Goal: Find specific page/section: Find specific page/section

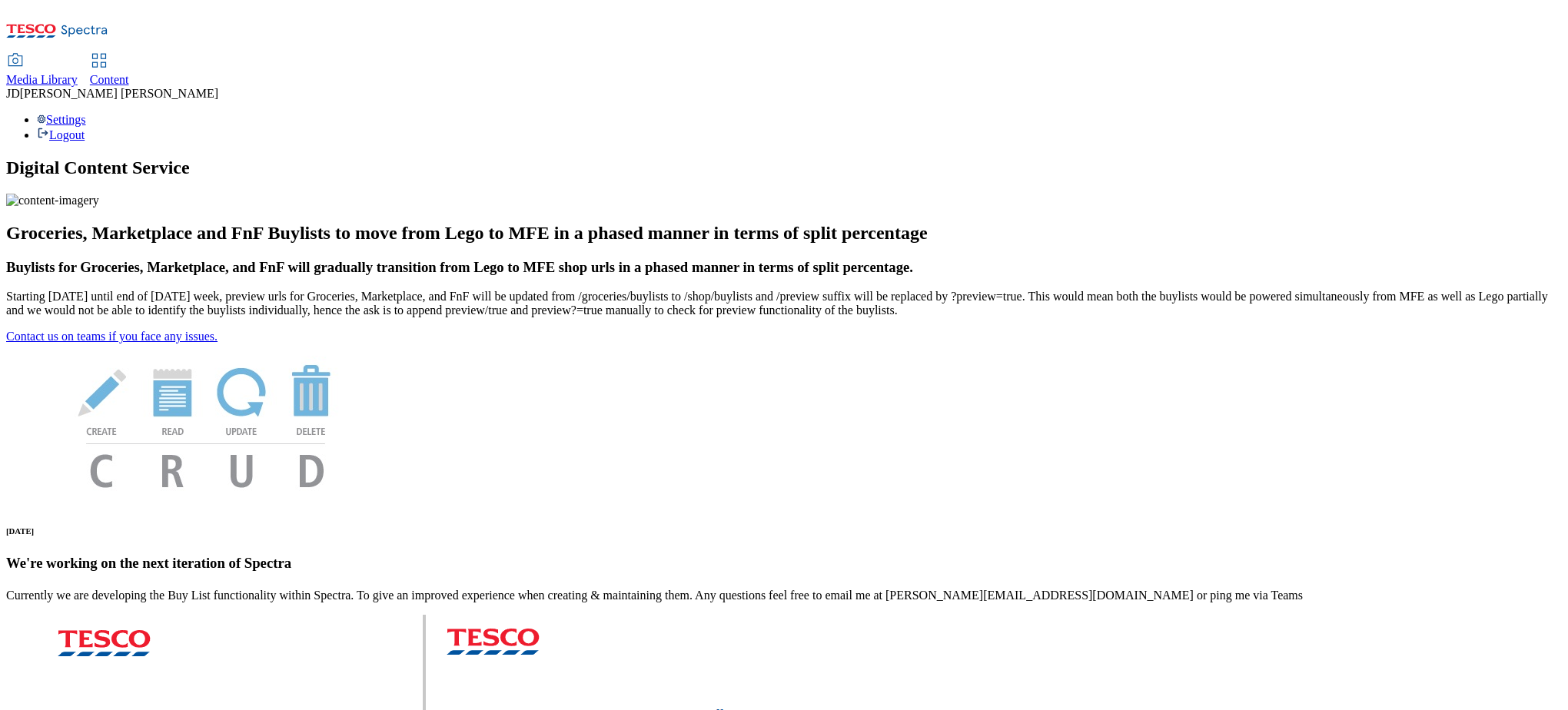
click at [77, 73] on span "Media Library" at bounding box center [42, 79] width 71 height 13
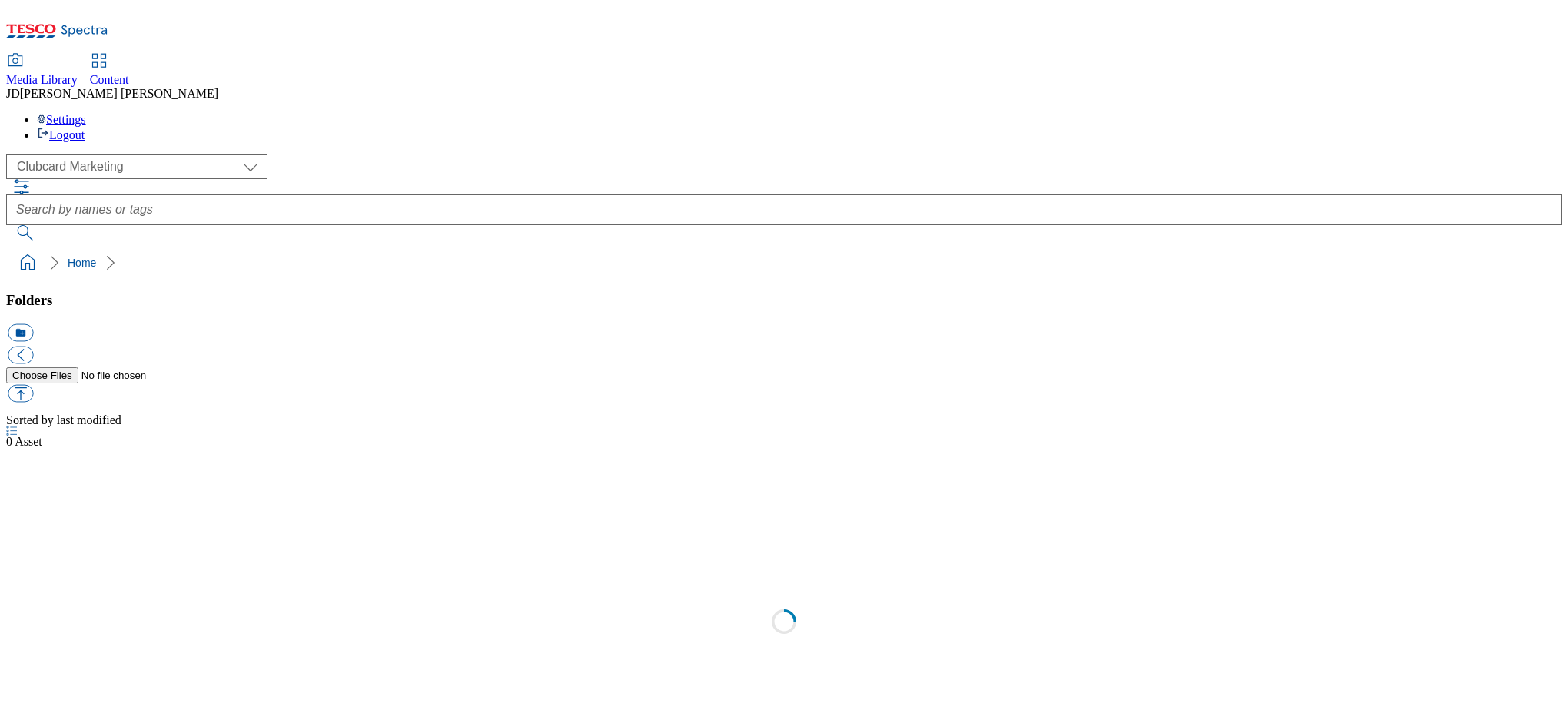
scroll to position [1, 0]
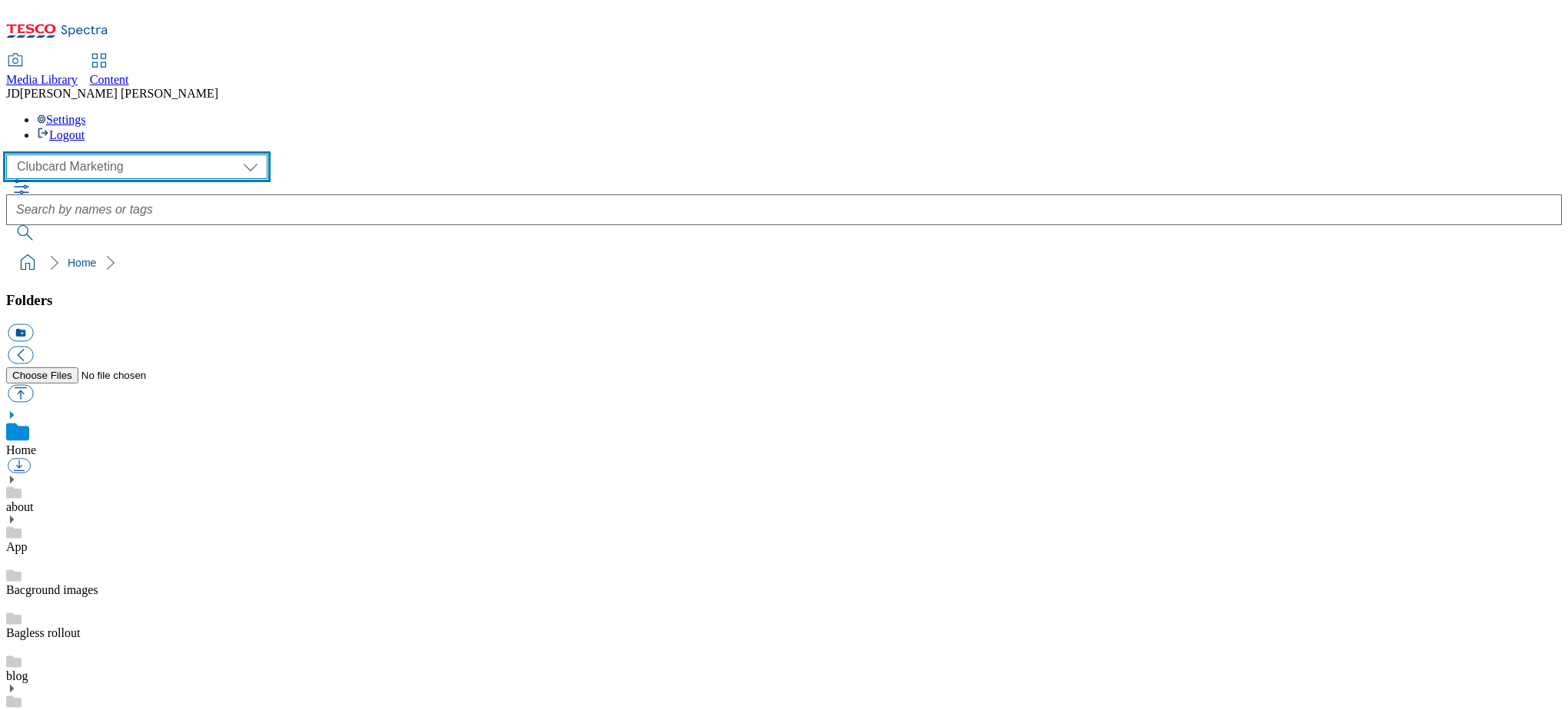
click at [62, 155] on select "Clubcard Marketing Dotcom UK FnF Stores GHS Marketing UK GHS Product UK Realfood" at bounding box center [137, 167] width 261 height 24
select select "flare-ghs-mktg"
click at [10, 155] on select "Clubcard Marketing Dotcom UK FnF Stores GHS Marketing UK GHS Product UK Realfood" at bounding box center [137, 167] width 261 height 24
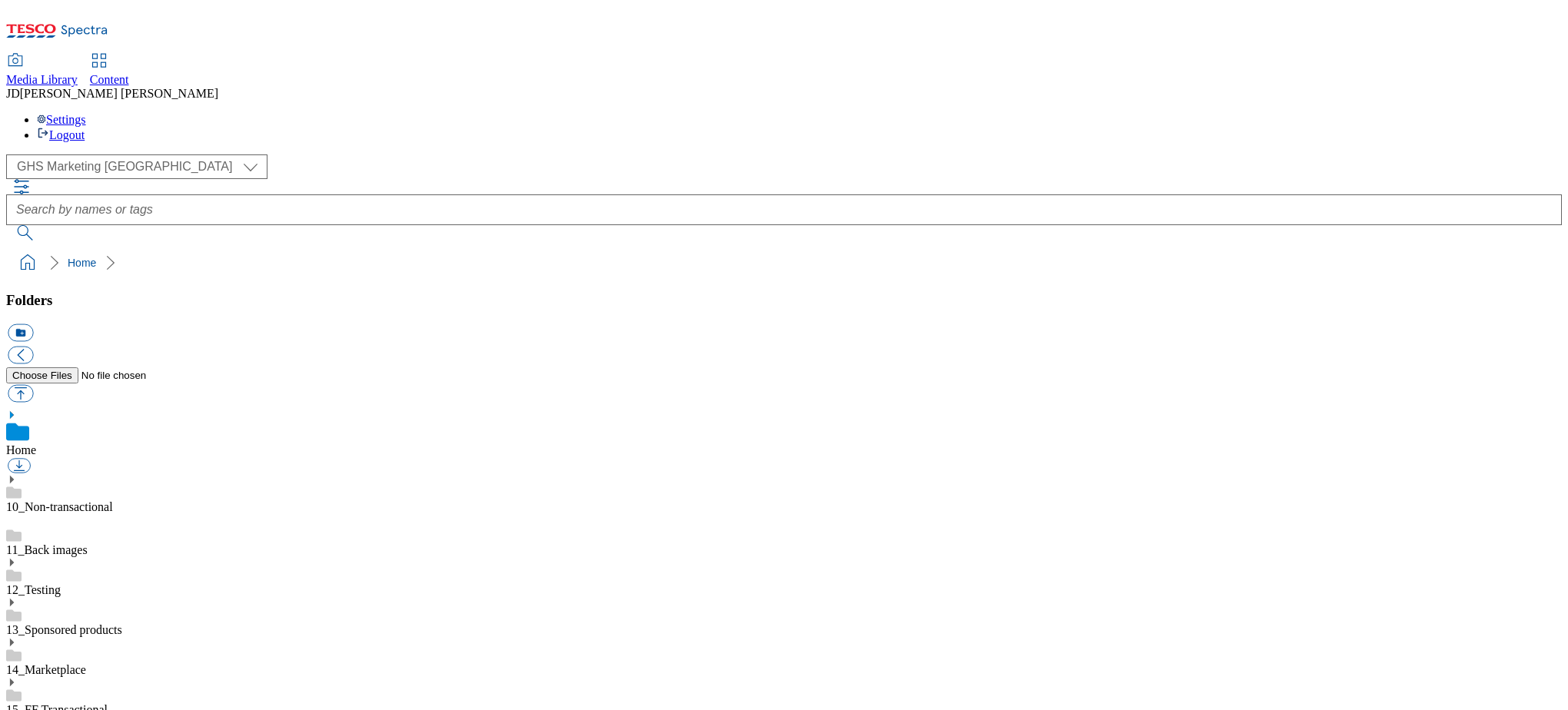
click at [17, 637] on icon at bounding box center [11, 642] width 10 height 10
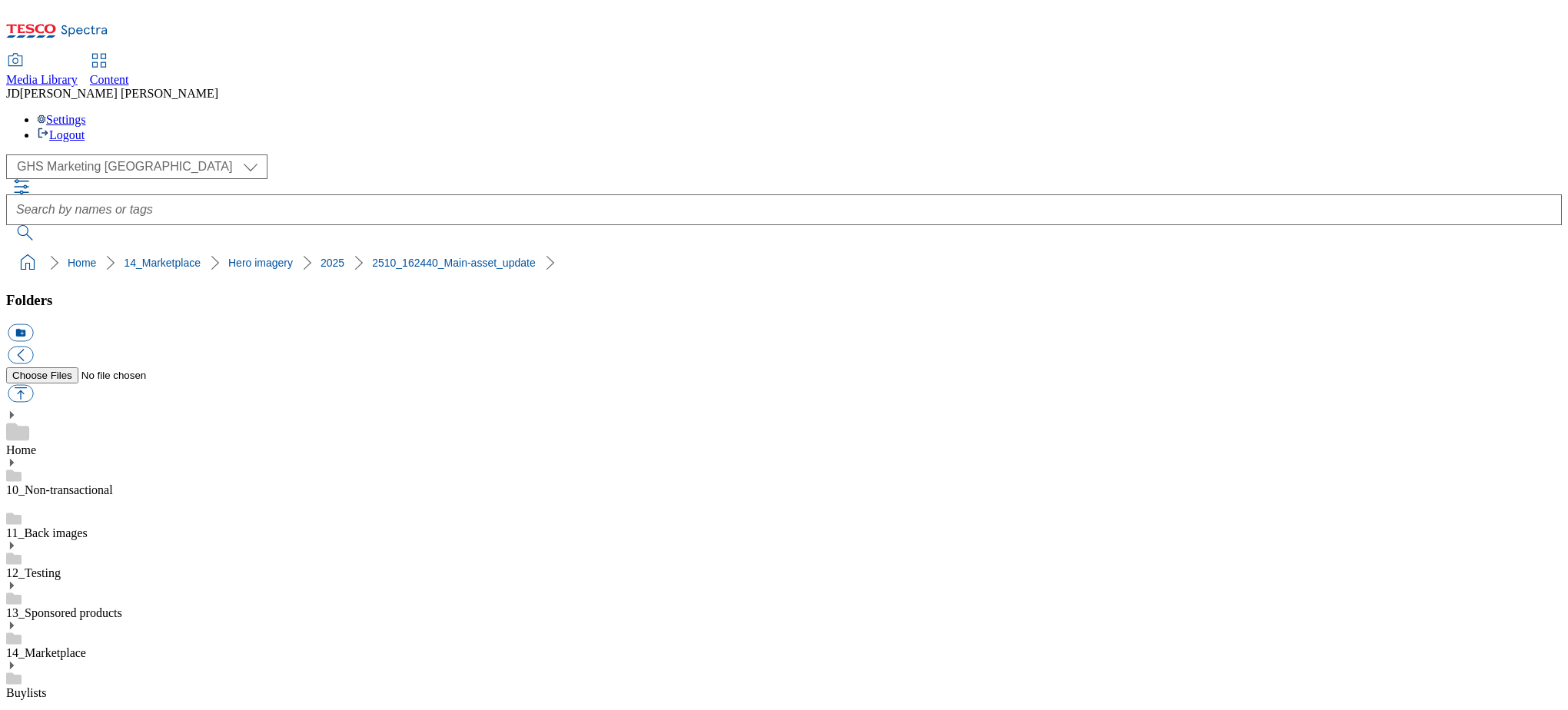
scroll to position [154, 0]
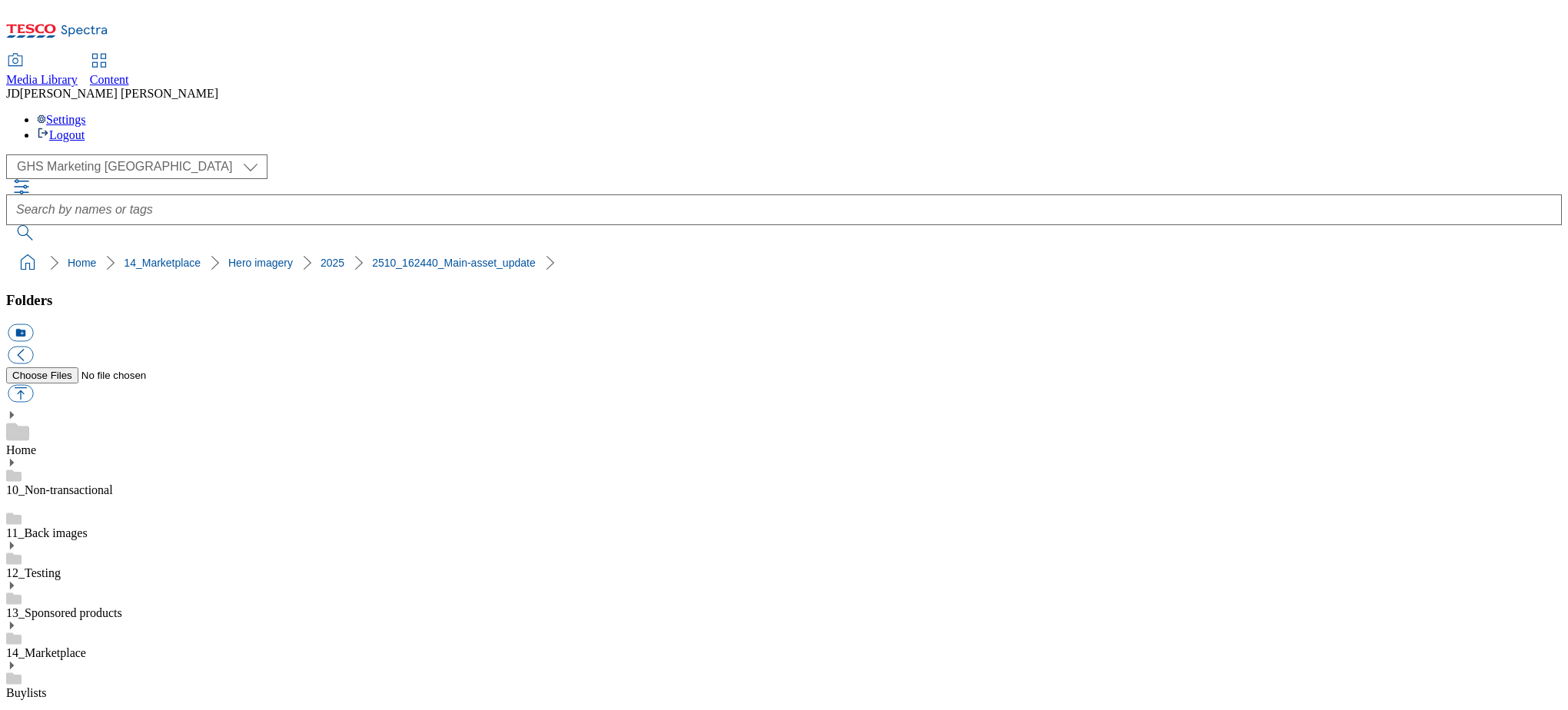
scroll to position [0, 0]
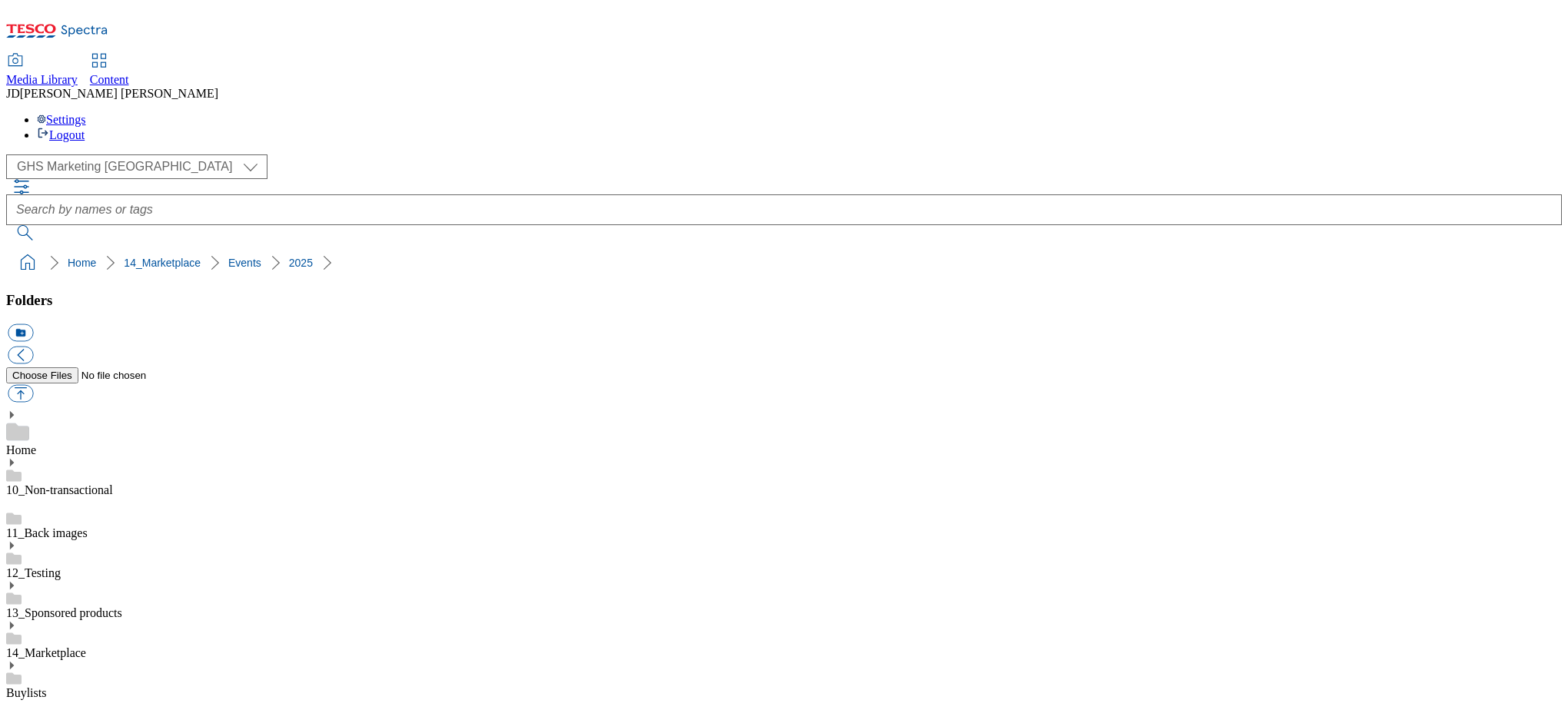
drag, startPoint x: 1333, startPoint y: 417, endPoint x: 1230, endPoint y: 426, distance: 103.4
